Goal: Task Accomplishment & Management: Manage account settings

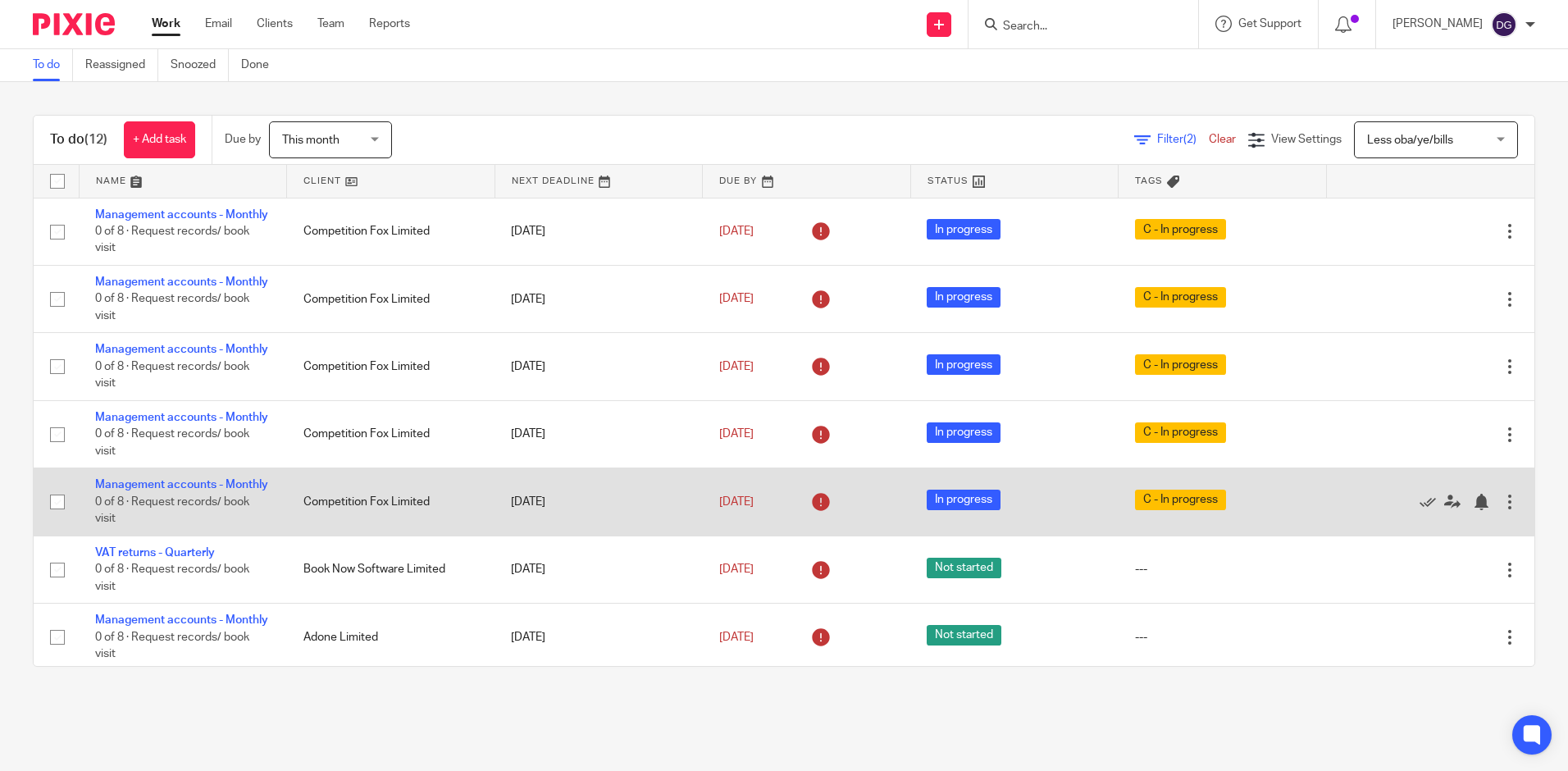
scroll to position [164, 0]
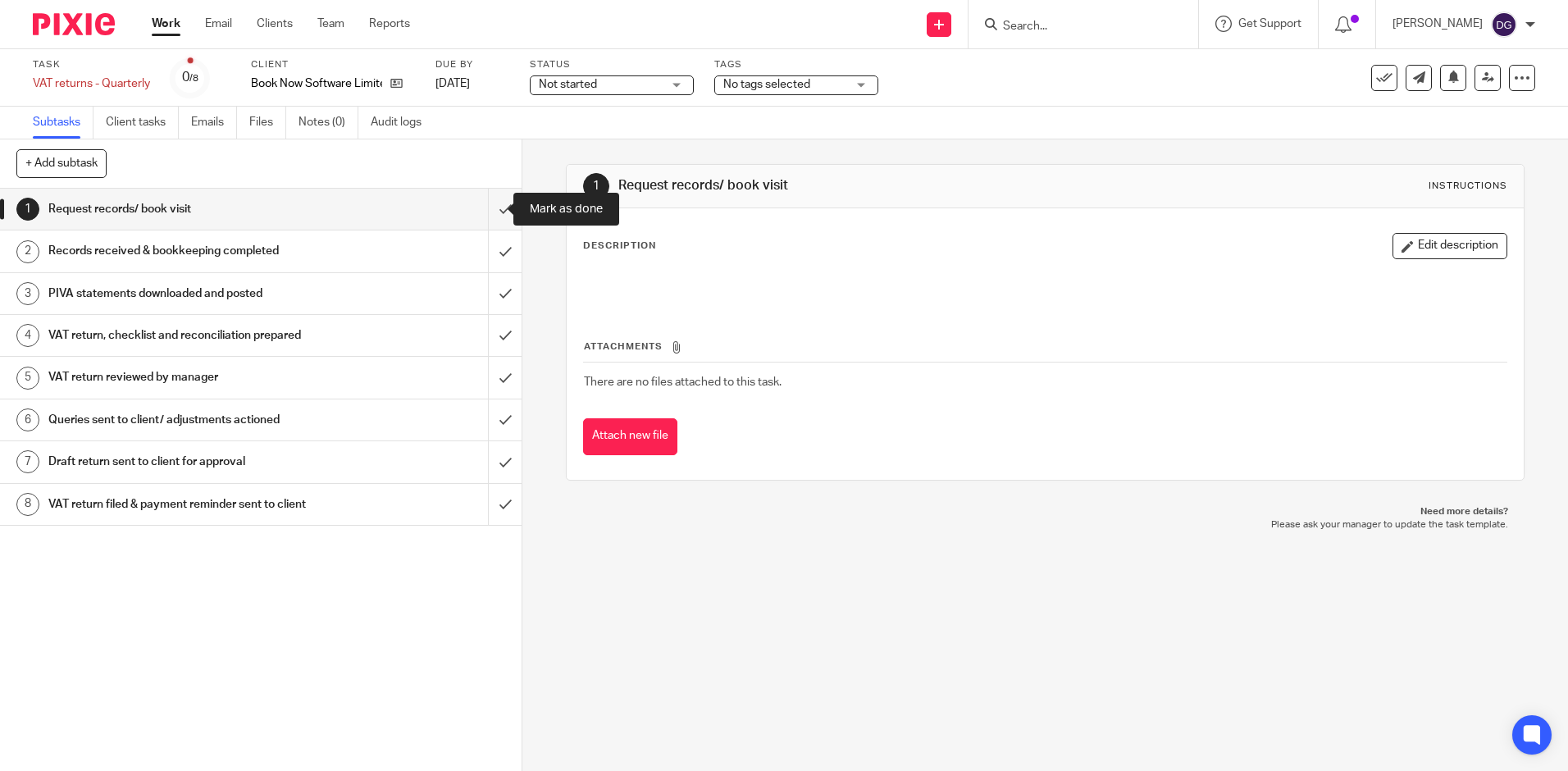
click at [487, 218] on input "submit" at bounding box center [260, 208] width 522 height 41
click at [482, 249] on input "submit" at bounding box center [260, 250] width 522 height 41
click at [485, 276] on input "submit" at bounding box center [260, 293] width 522 height 41
click at [484, 320] on input "submit" at bounding box center [260, 335] width 522 height 41
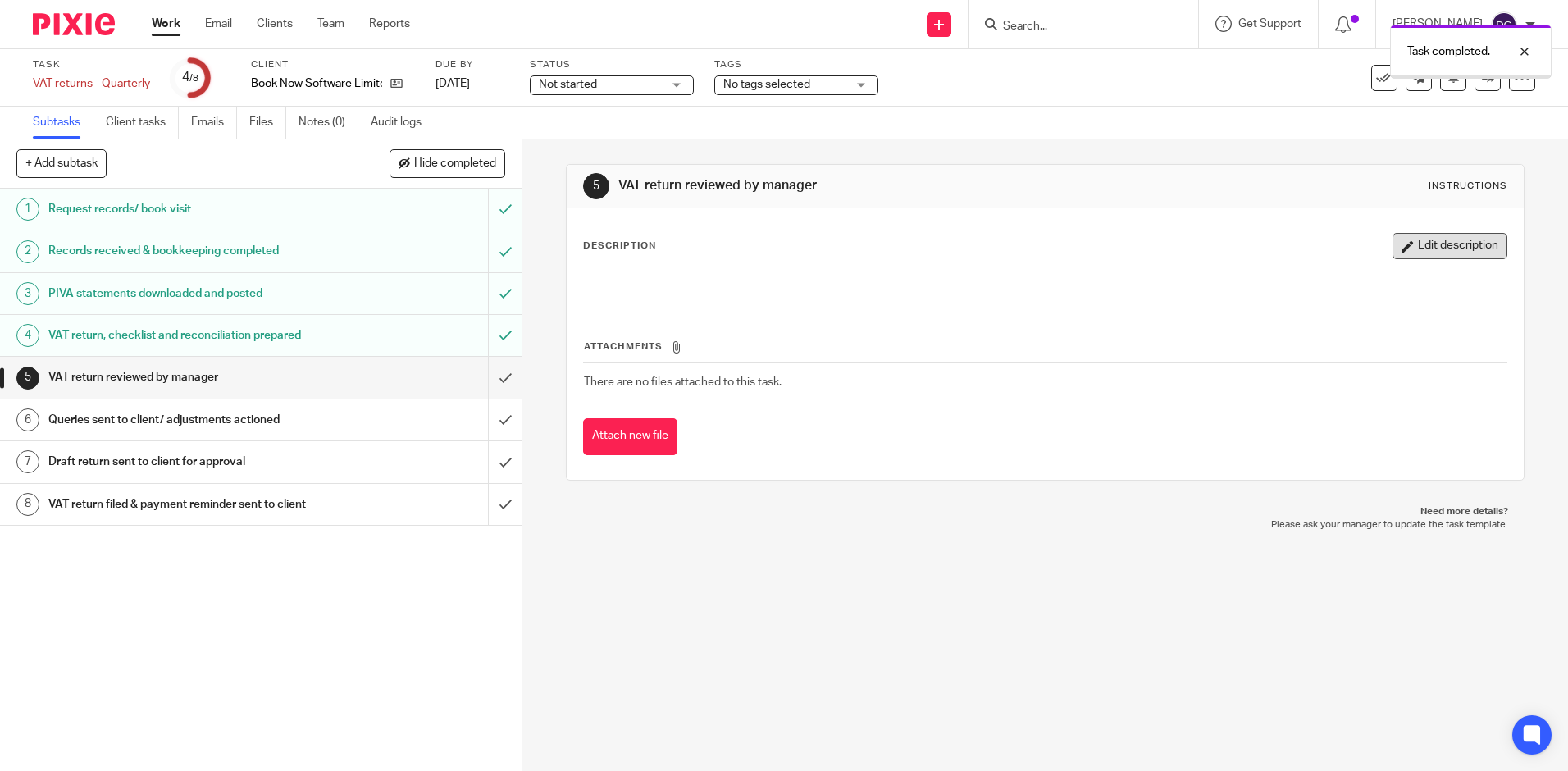
click at [1396, 245] on button "Edit description" at bounding box center [1450, 245] width 115 height 26
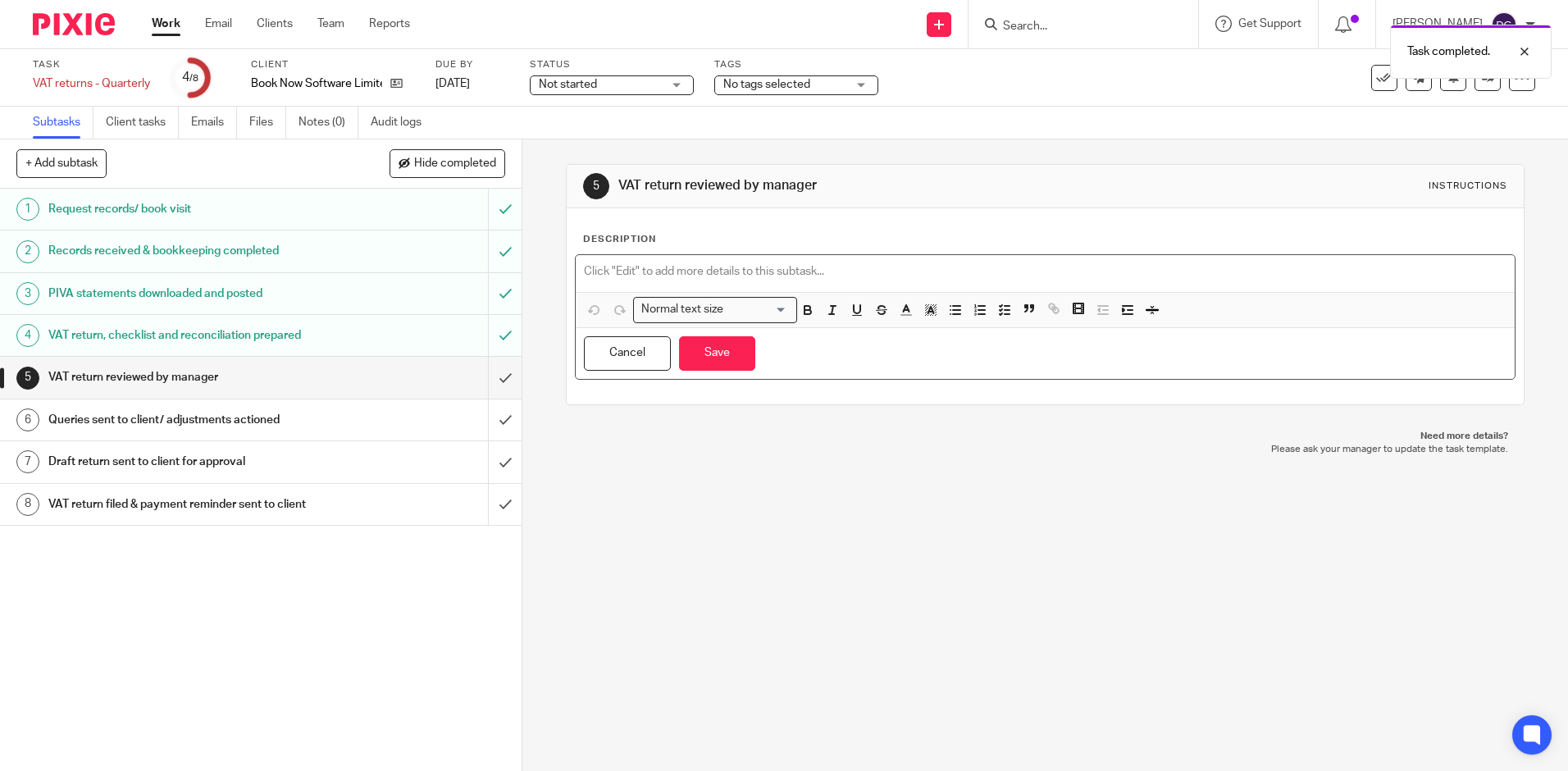
click at [744, 266] on p at bounding box center [1044, 271] width 922 height 17
paste div
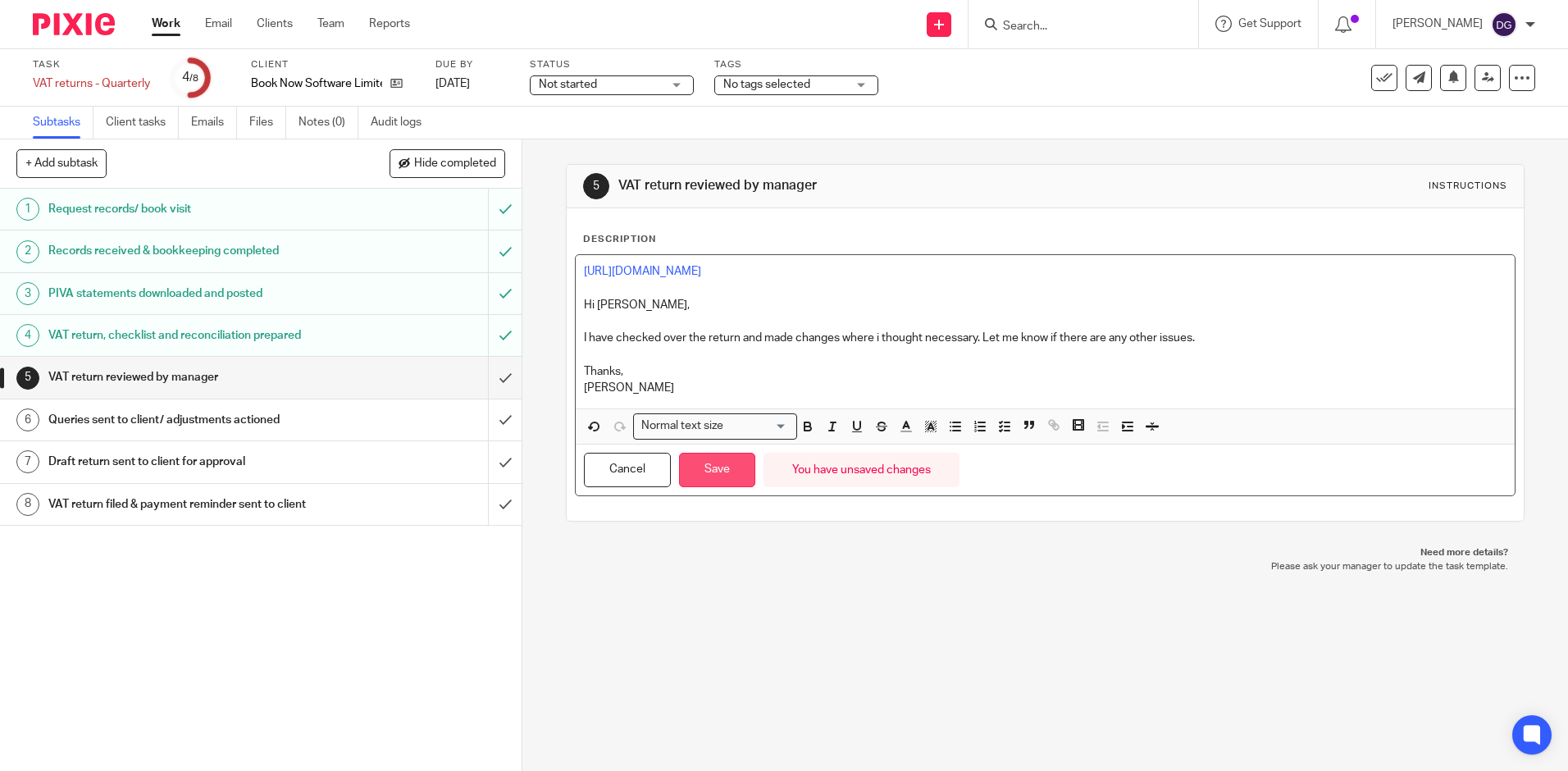
click at [692, 477] on button "Save" at bounding box center [717, 470] width 76 height 35
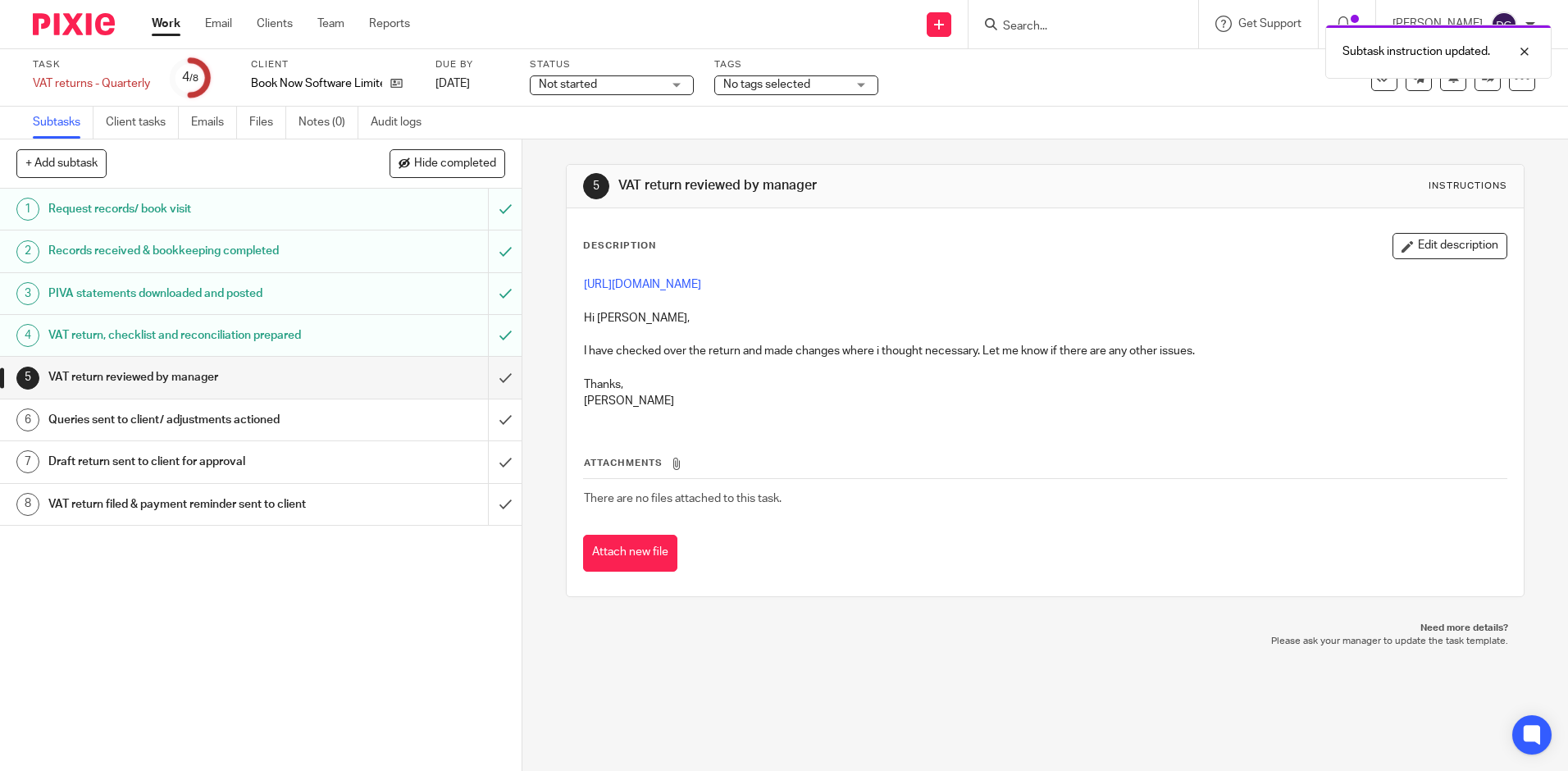
click at [673, 90] on div "Not started Not started" at bounding box center [612, 85] width 164 height 20
click at [635, 146] on li "In progress" at bounding box center [612, 145] width 162 height 33
click at [760, 87] on span "No tags selected" at bounding box center [767, 85] width 87 height 12
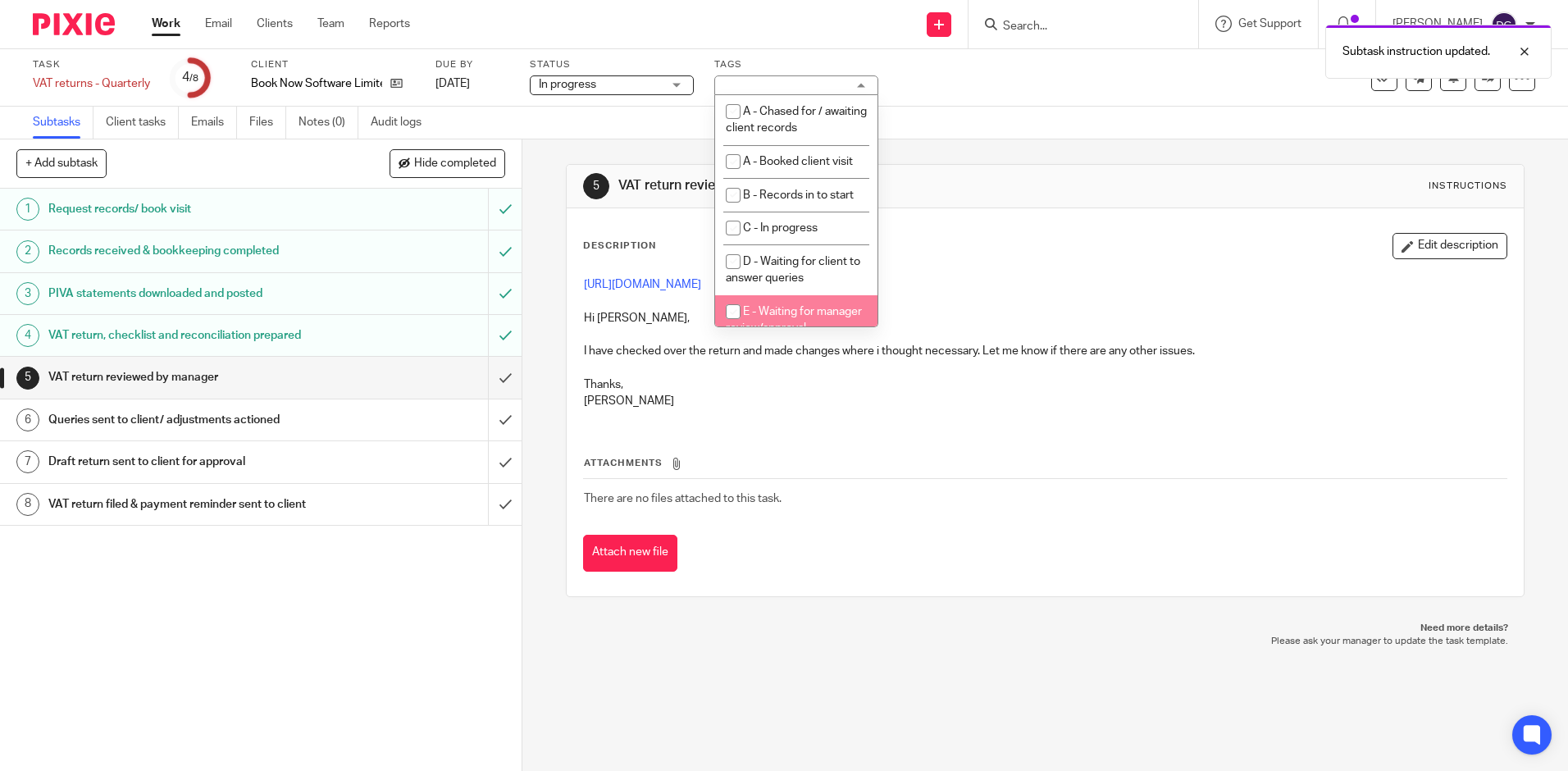
click at [830, 306] on li "E - Waiting for manager review/approval" at bounding box center [797, 321] width 162 height 50
checkbox input "true"
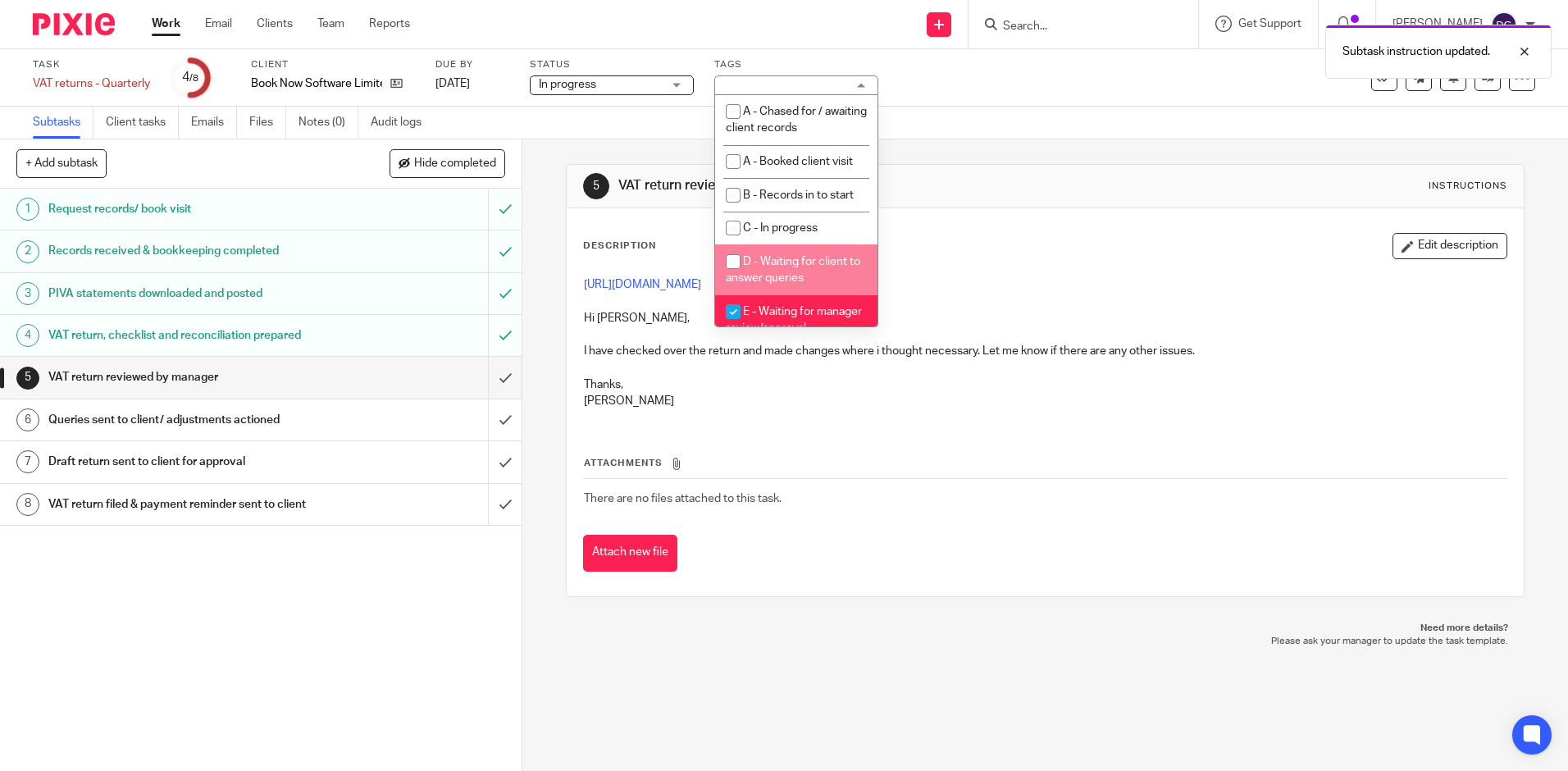
click at [1067, 180] on div "5 VAT return reviewed by manager Instructions" at bounding box center [1044, 186] width 924 height 26
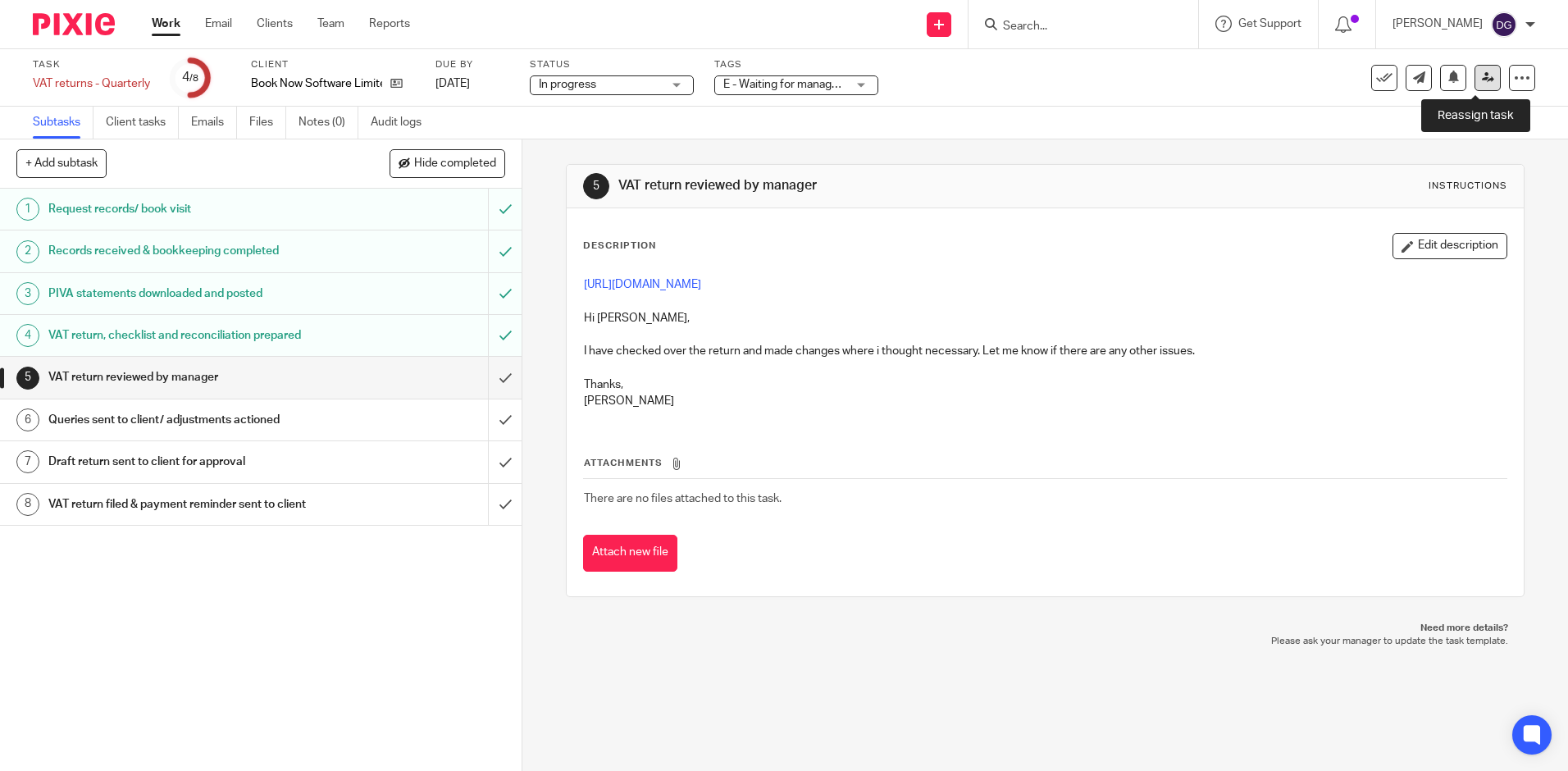
click at [1483, 81] on link at bounding box center [1488, 77] width 26 height 26
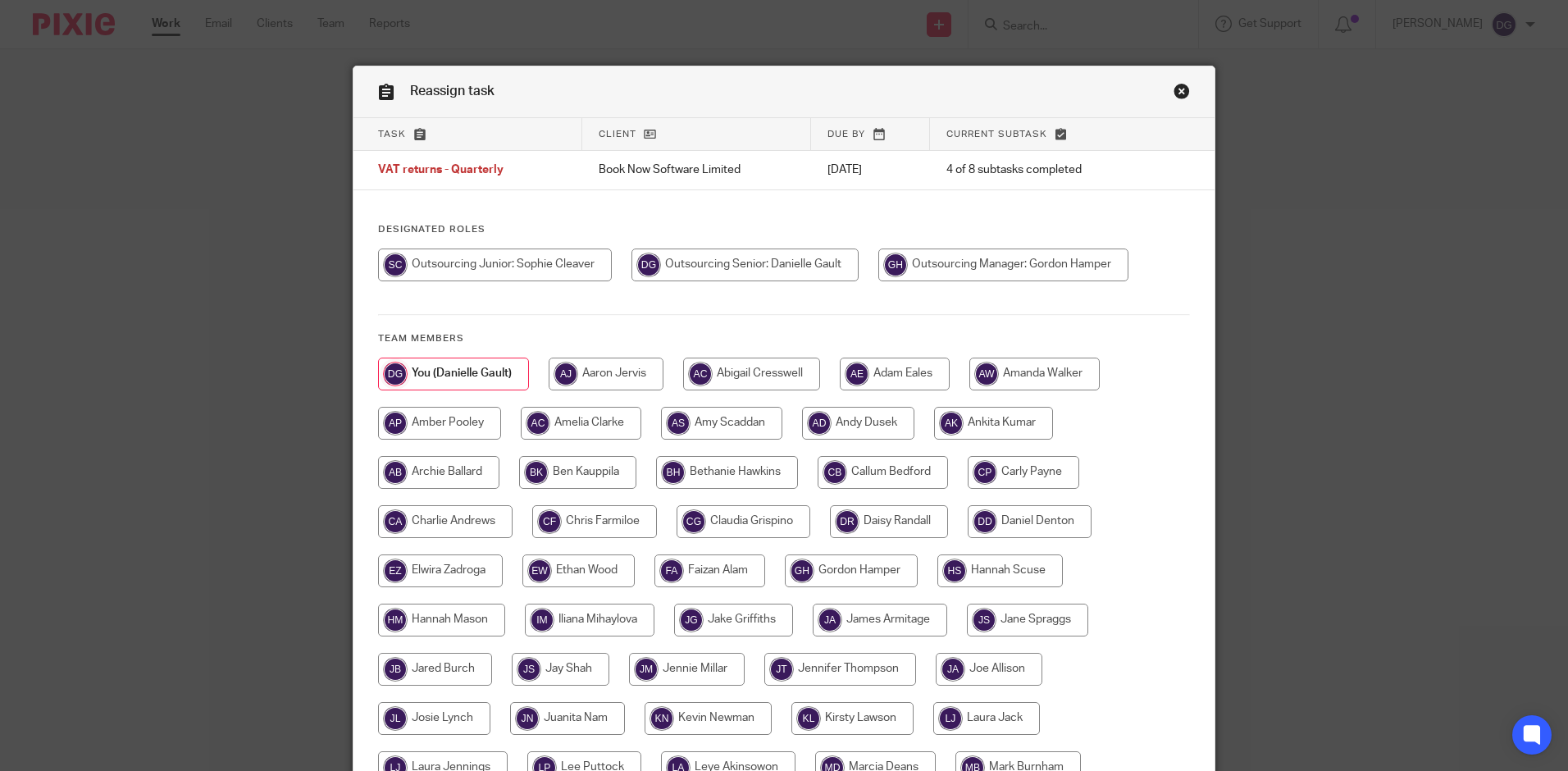
click at [1066, 256] on input "radio" at bounding box center [1003, 265] width 250 height 33
radio input "true"
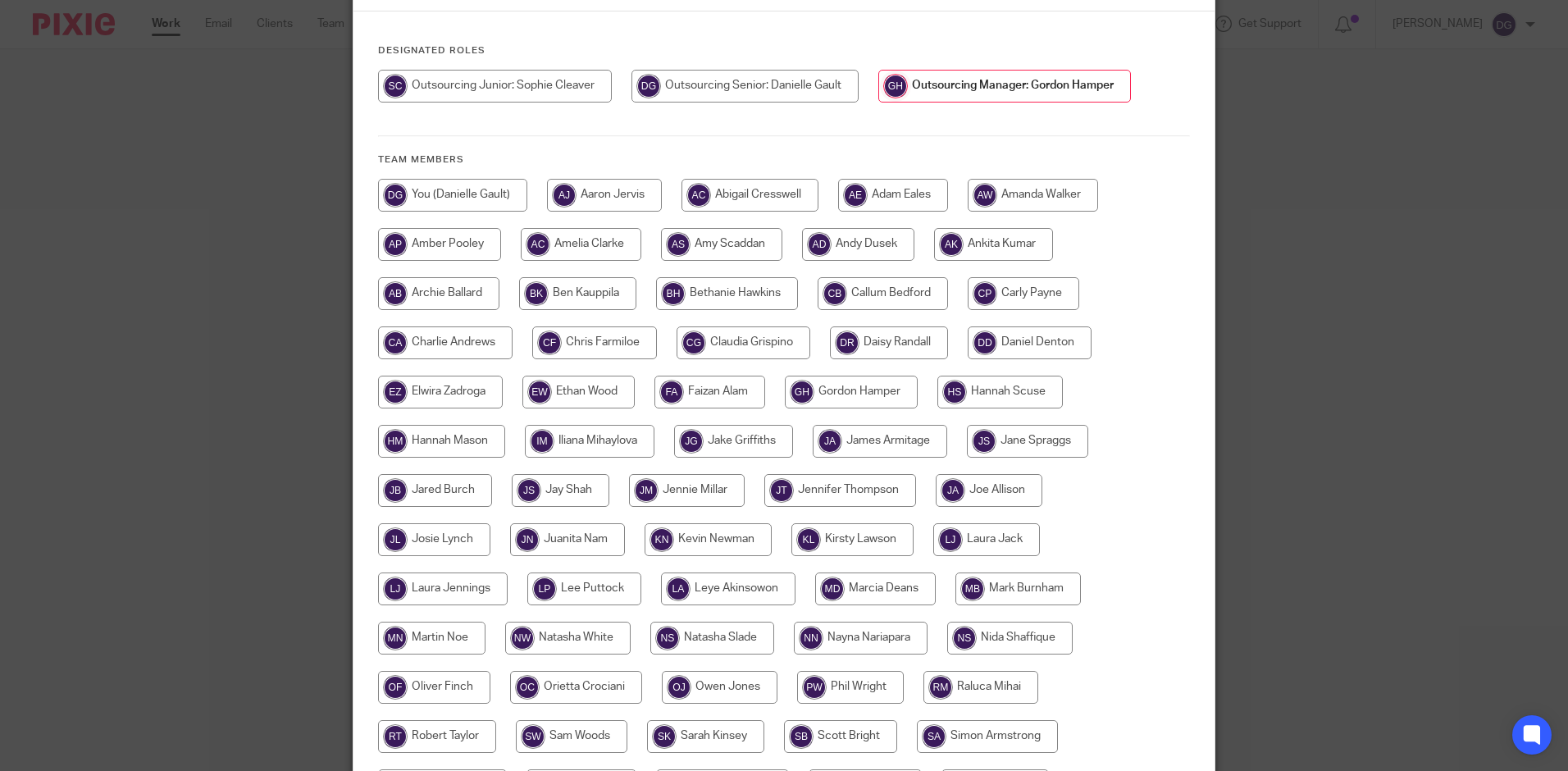
scroll to position [410, 0]
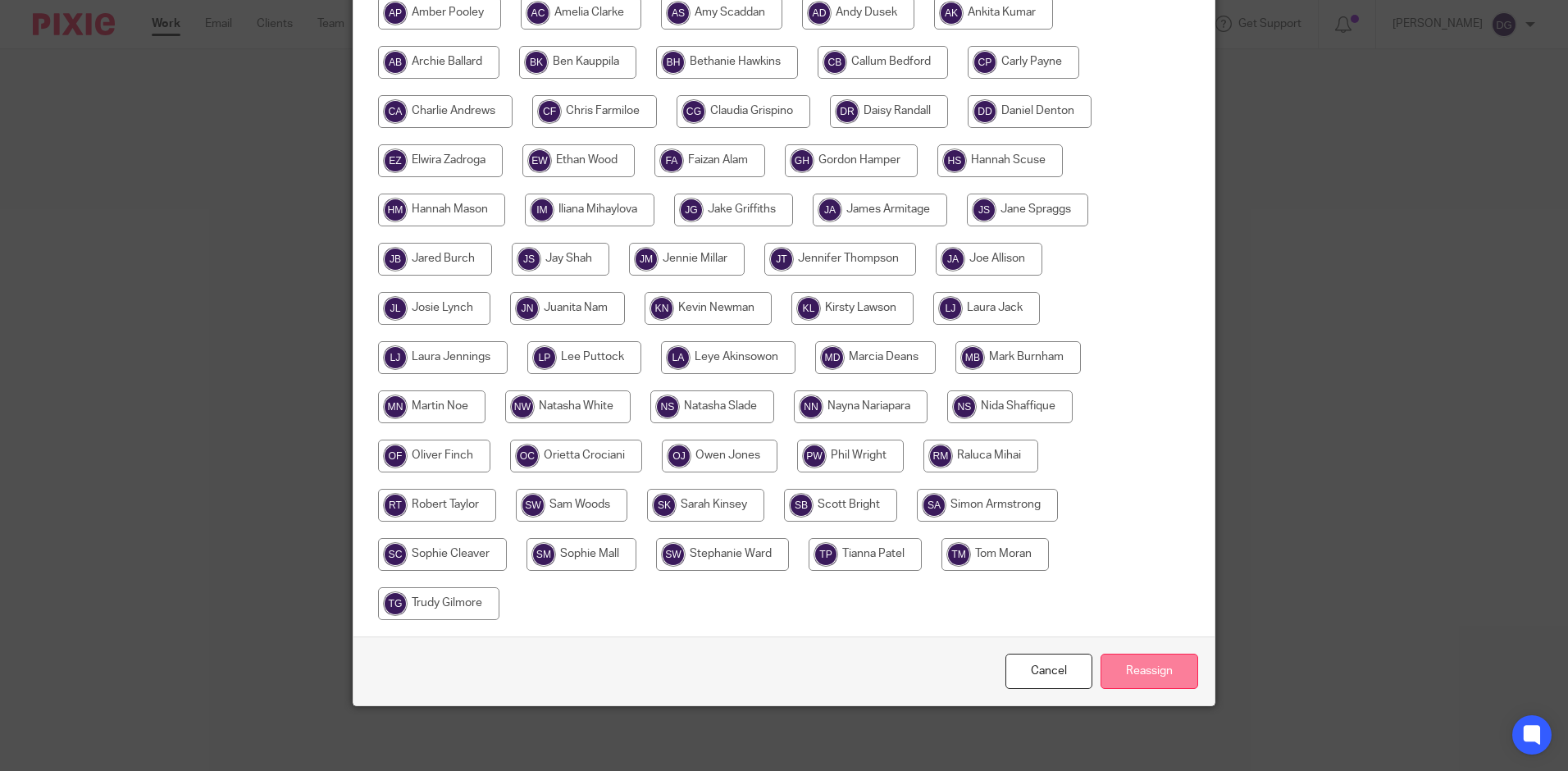
click at [1143, 675] on input "Reassign" at bounding box center [1149, 671] width 98 height 35
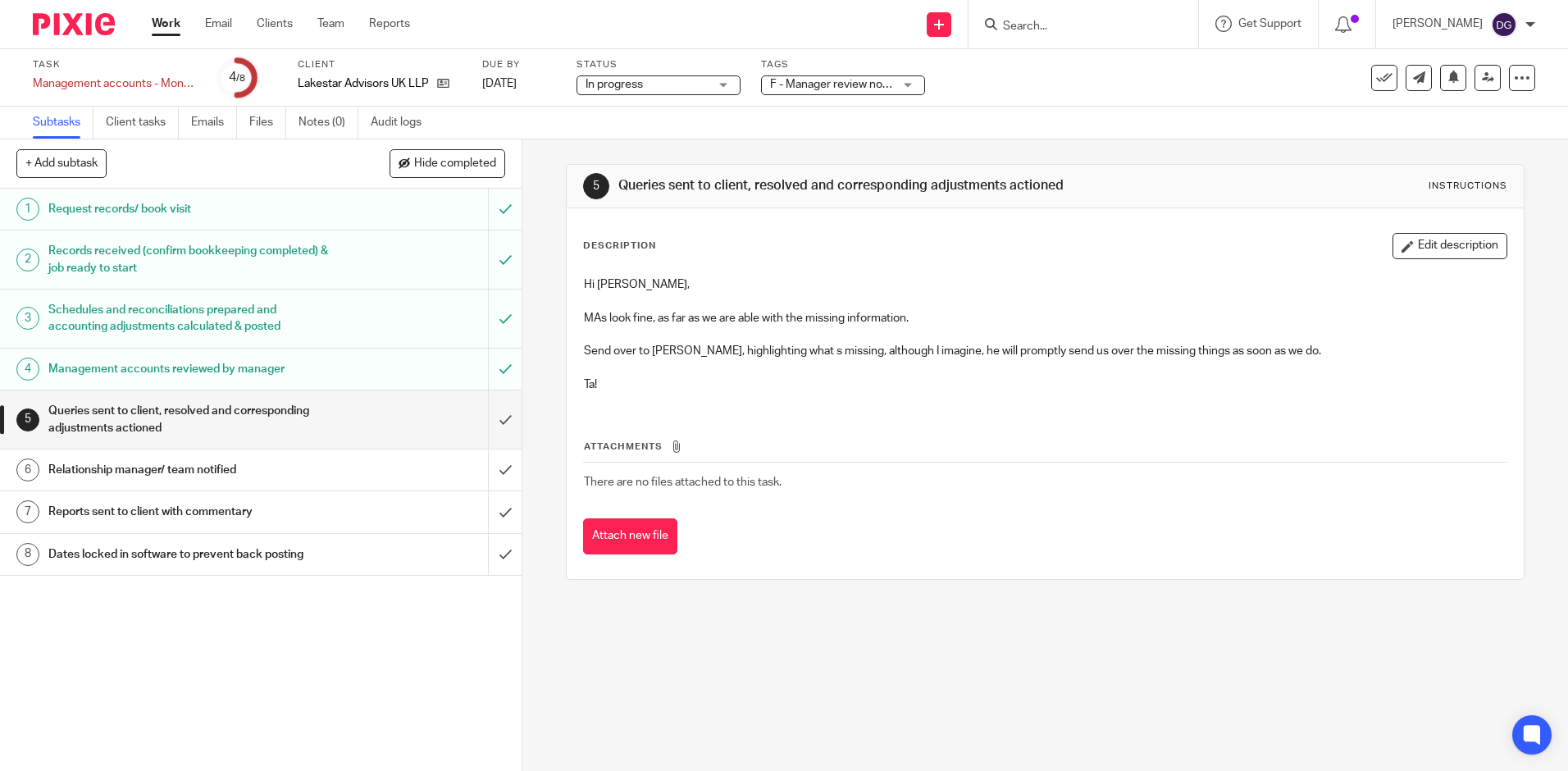
click at [404, 372] on div "Management accounts reviewed by manager" at bounding box center [260, 368] width 424 height 24
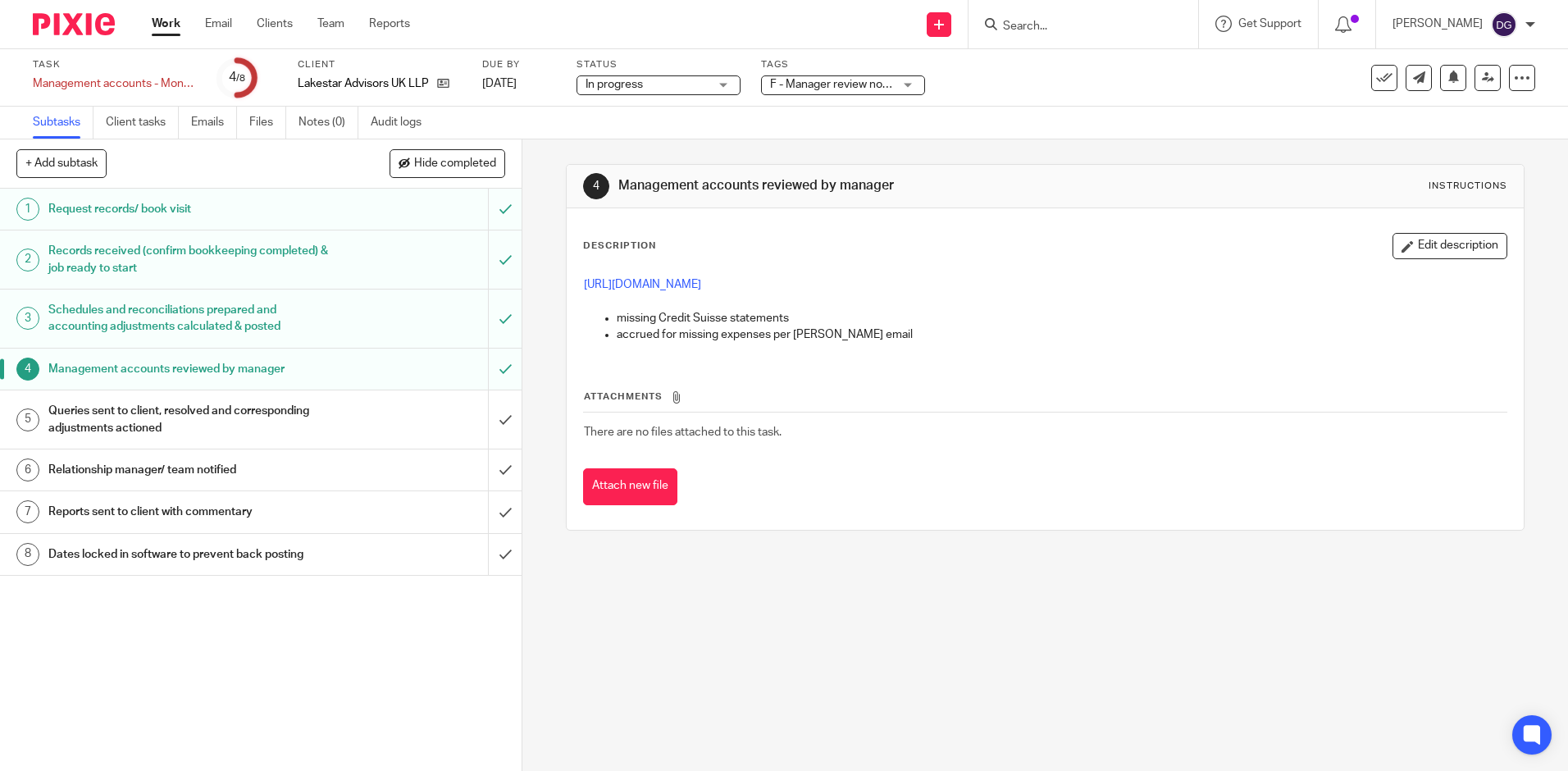
click at [327, 421] on div "Queries sent to client, resolved and corresponding adjustments actioned" at bounding box center [260, 419] width 424 height 42
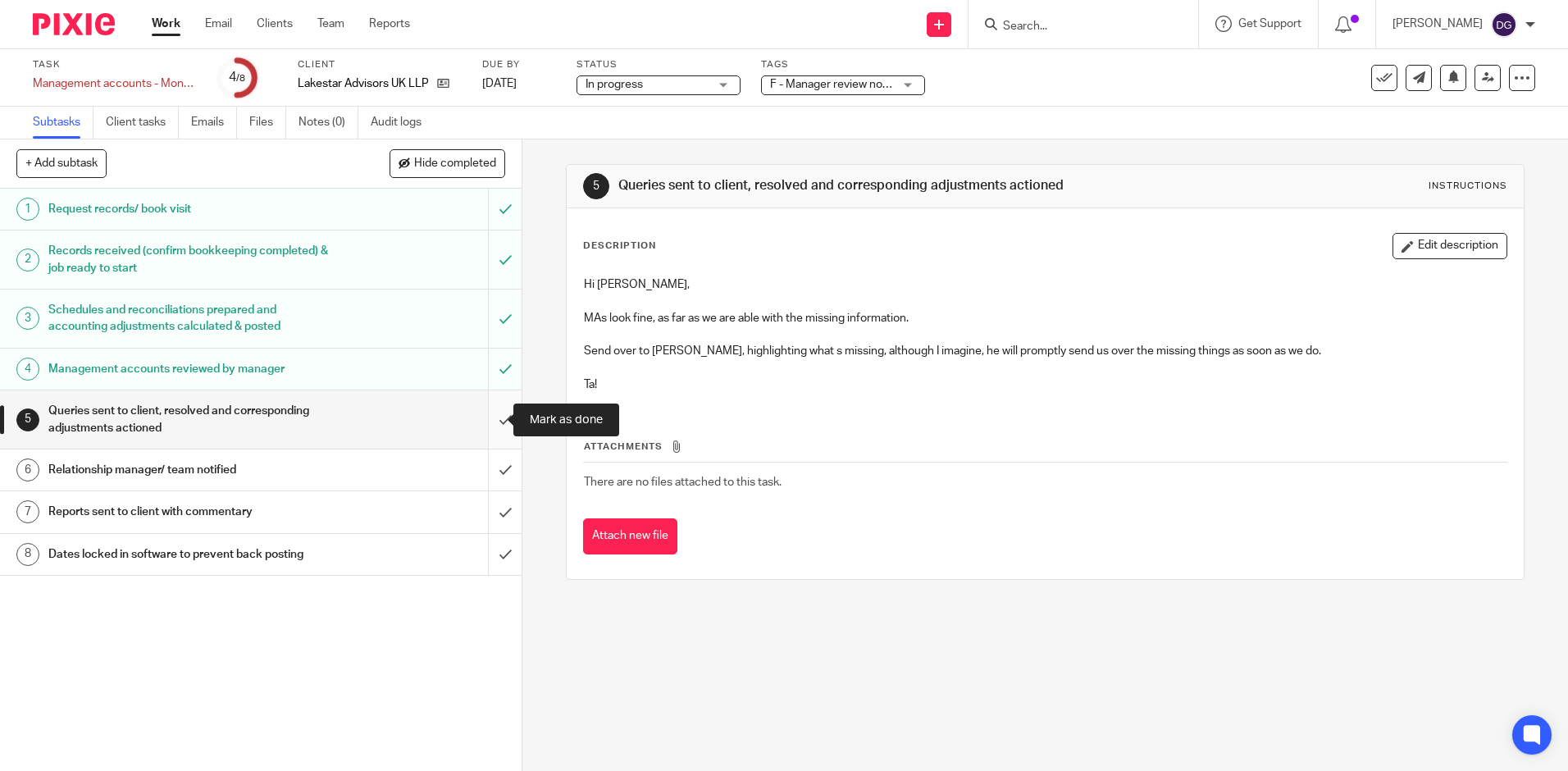
click at [491, 430] on input "submit" at bounding box center [260, 419] width 522 height 59
click at [489, 463] on input "submit" at bounding box center [260, 470] width 522 height 41
click at [490, 520] on input "submit" at bounding box center [260, 511] width 522 height 41
click at [491, 545] on input "submit" at bounding box center [260, 554] width 522 height 41
